Goal: Check status: Check status

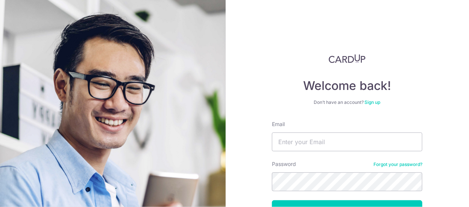
scroll to position [54, 0]
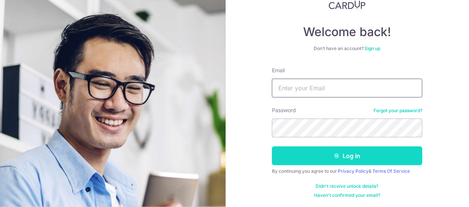
type input "[EMAIL_ADDRESS][DOMAIN_NAME]"
click at [351, 157] on button "Log in" at bounding box center [347, 155] width 151 height 19
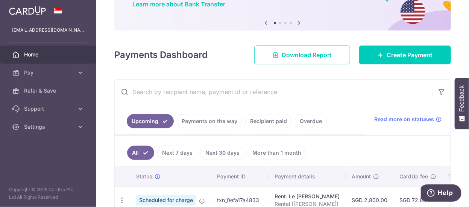
scroll to position [65, 0]
click at [258, 120] on link "Recipient paid" at bounding box center [268, 121] width 47 height 14
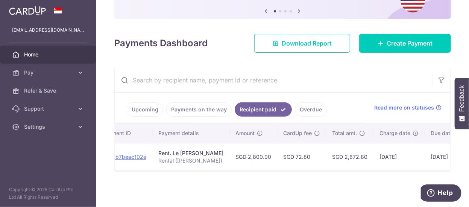
scroll to position [0, 157]
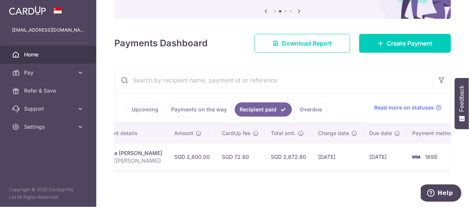
click at [201, 113] on link "Payments on the way" at bounding box center [198, 109] width 65 height 14
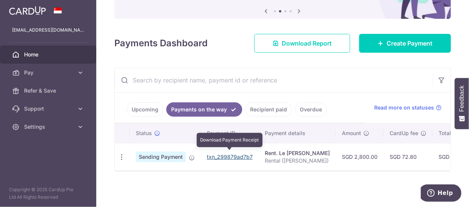
click at [231, 154] on link "txn_299879ad7b7" at bounding box center [230, 157] width 46 height 6
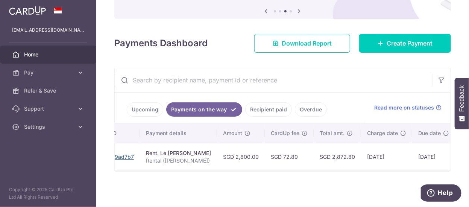
scroll to position [0, 167]
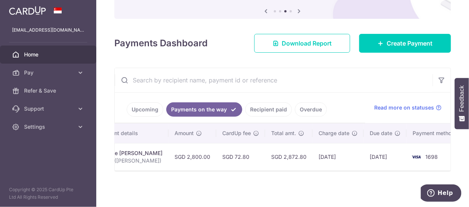
click at [273, 110] on link "Recipient paid" at bounding box center [268, 109] width 47 height 14
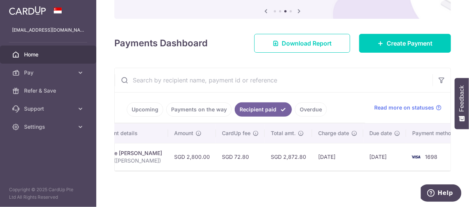
scroll to position [0, 0]
